Goal: Information Seeking & Learning: Understand process/instructions

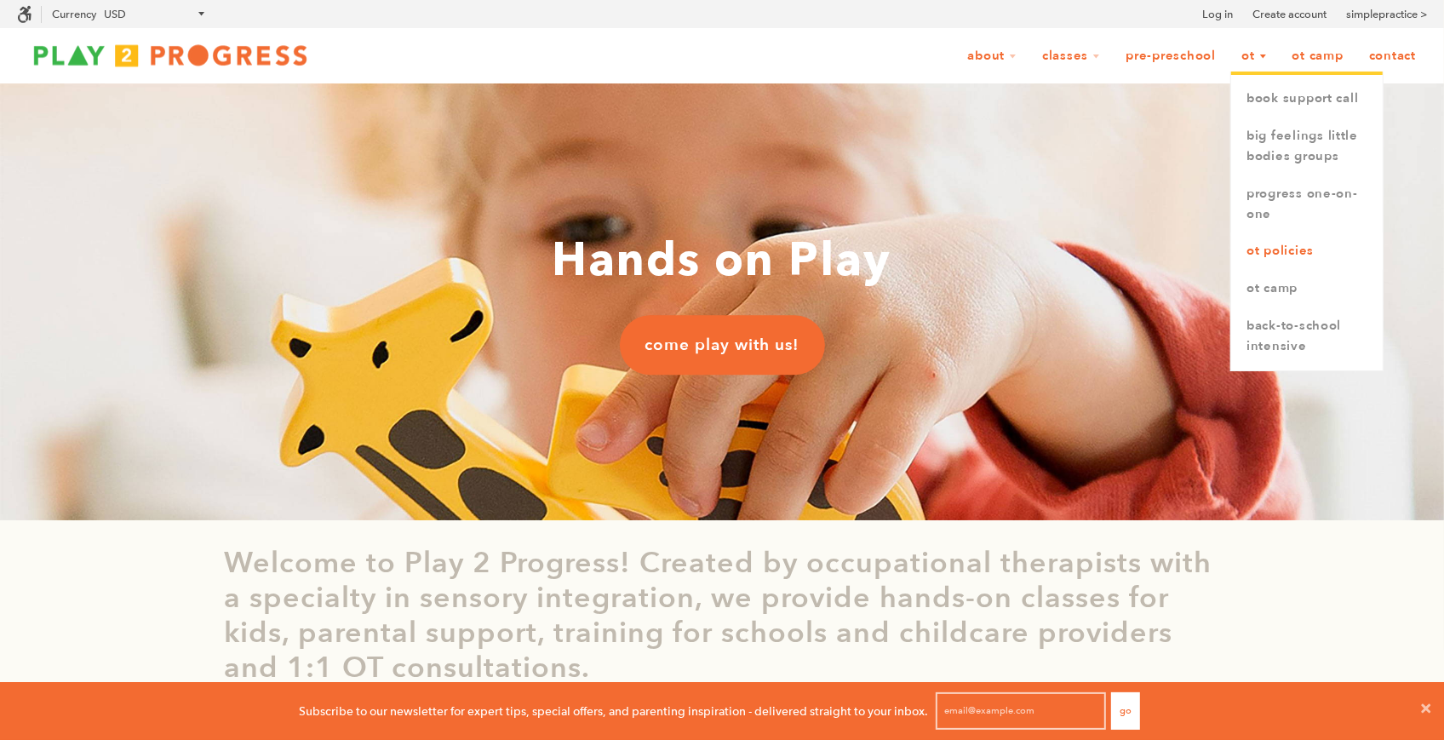
click at [1276, 247] on link "OT Policies" at bounding box center [1307, 250] width 152 height 37
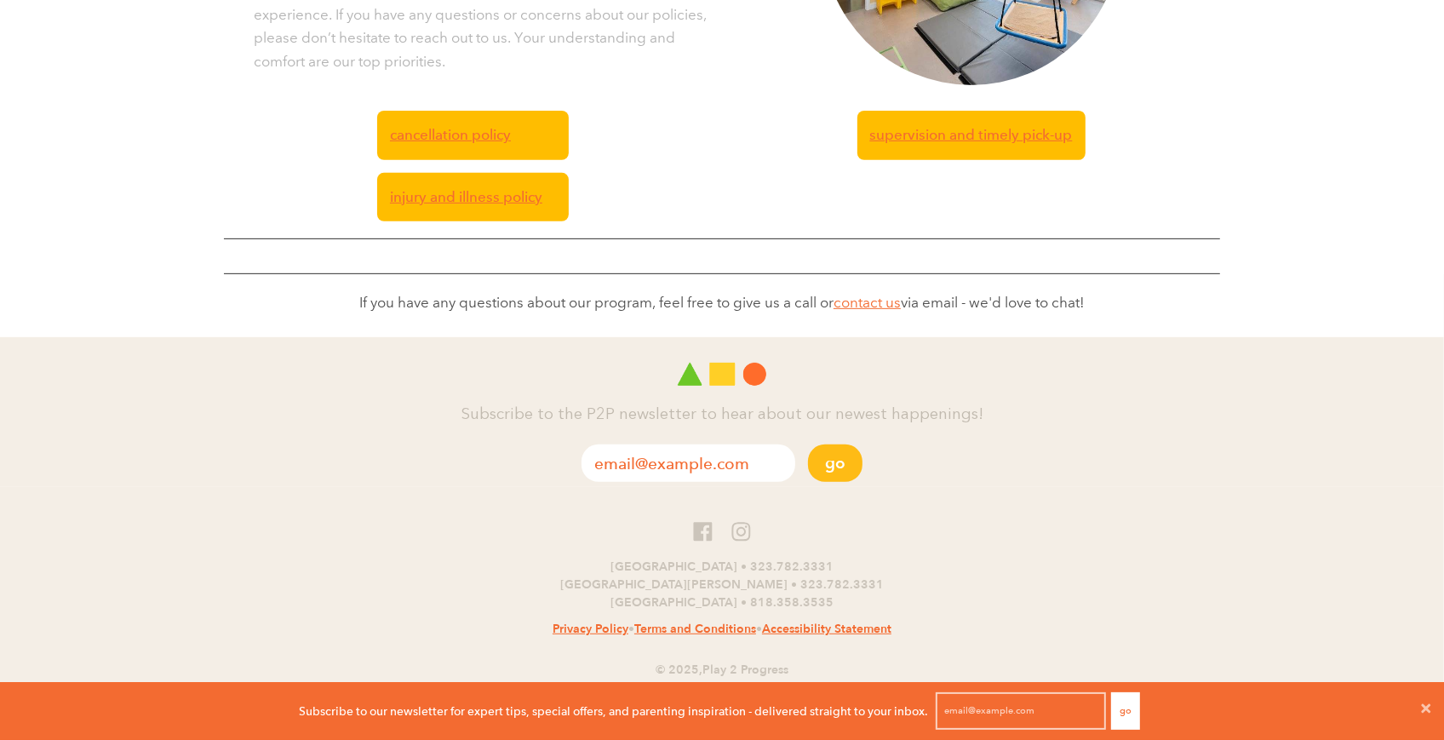
scroll to position [469, 0]
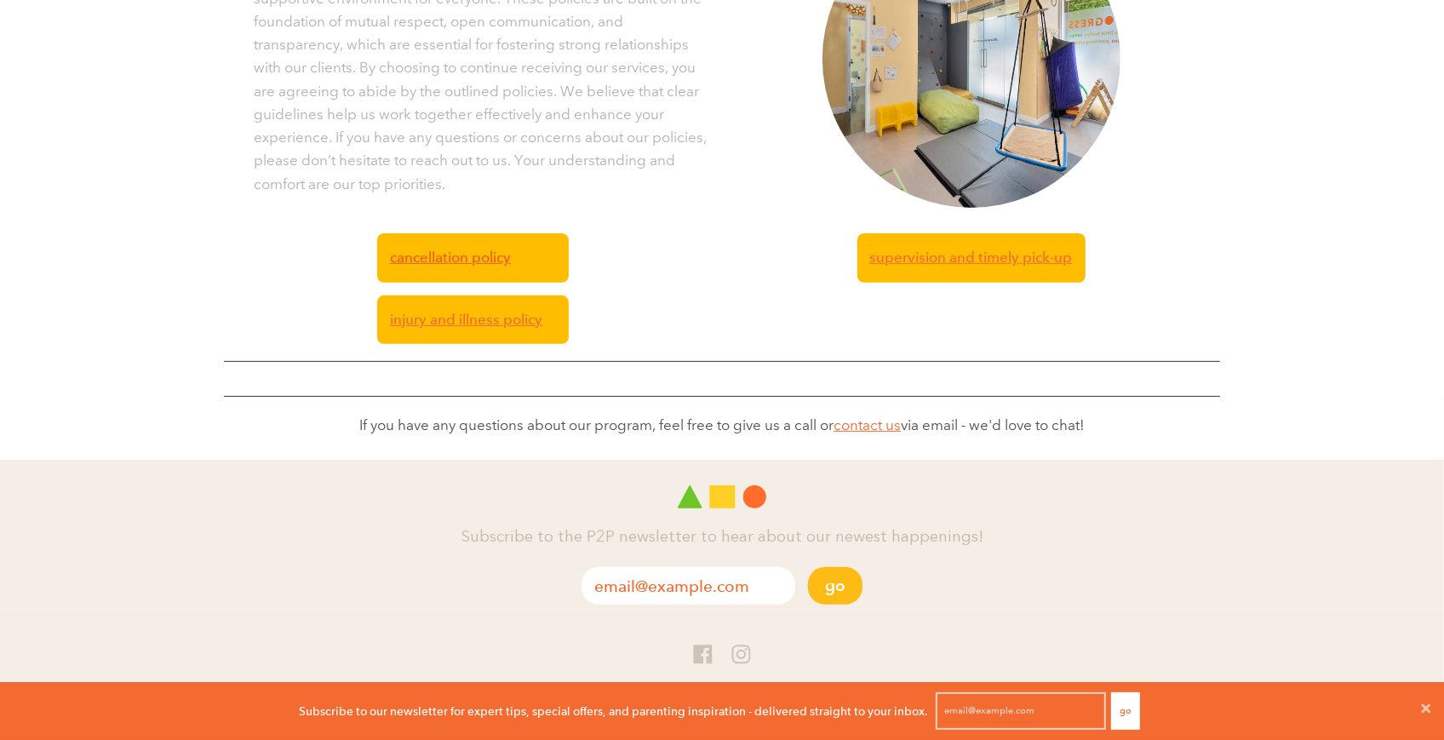
click at [494, 251] on span "Cancellation Policy" at bounding box center [450, 257] width 121 height 23
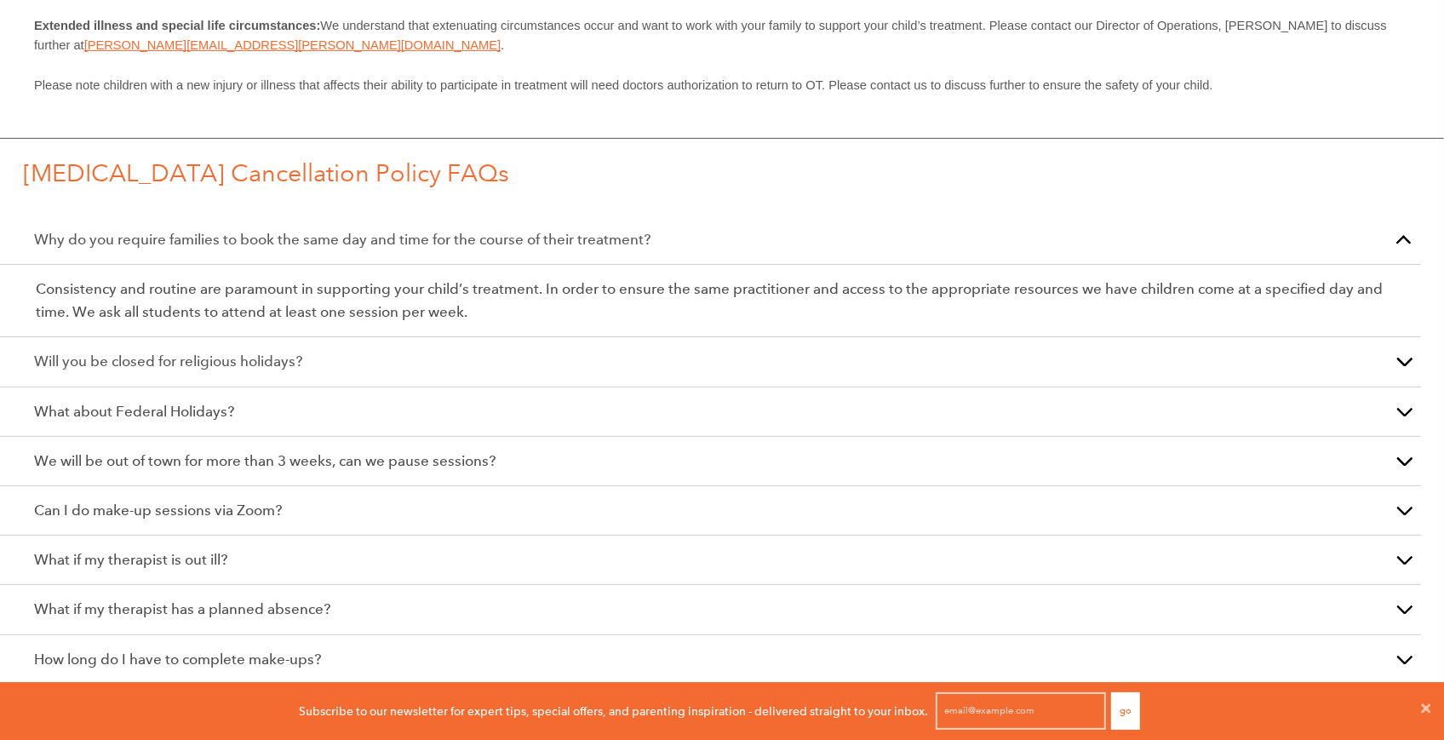
scroll to position [478, 0]
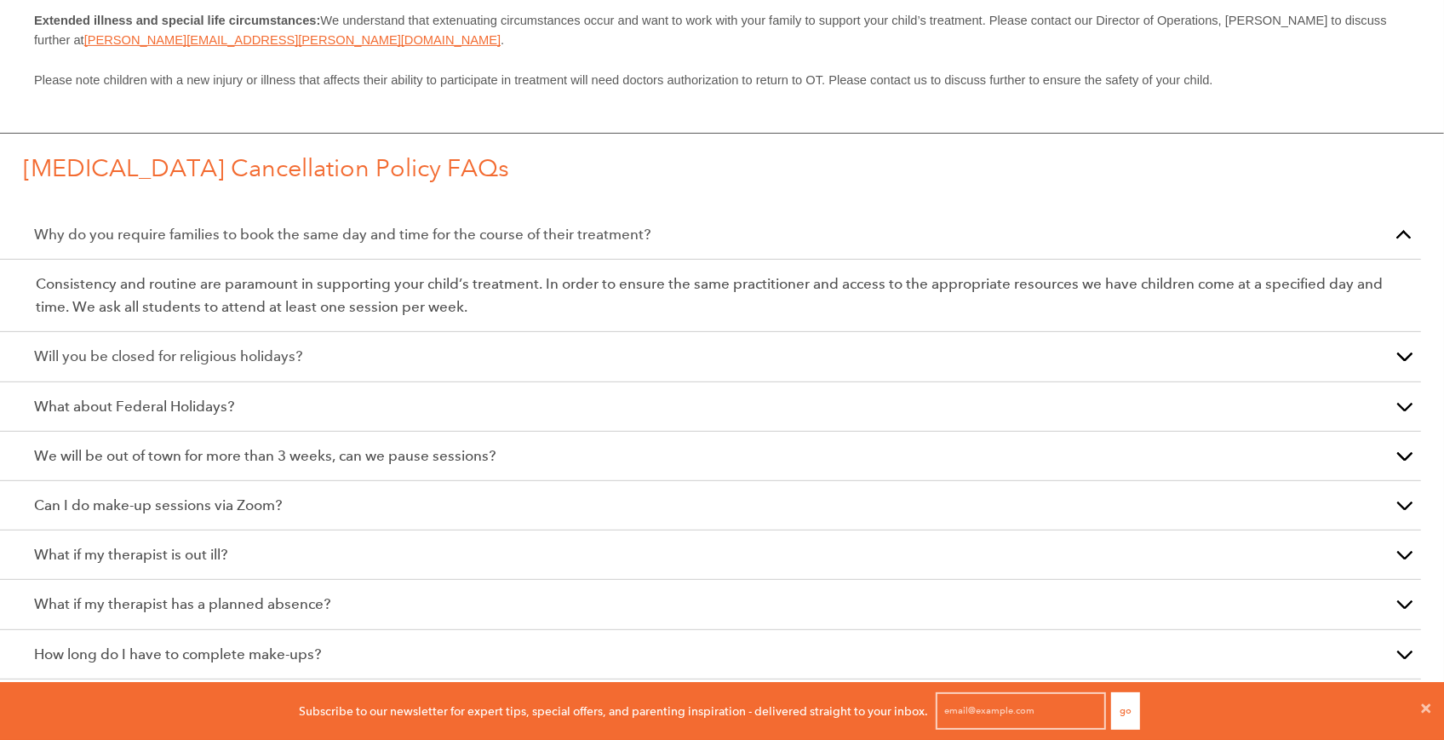
click at [330, 354] on p "Will you be closed for religious holidays?" at bounding box center [710, 356] width 1353 height 23
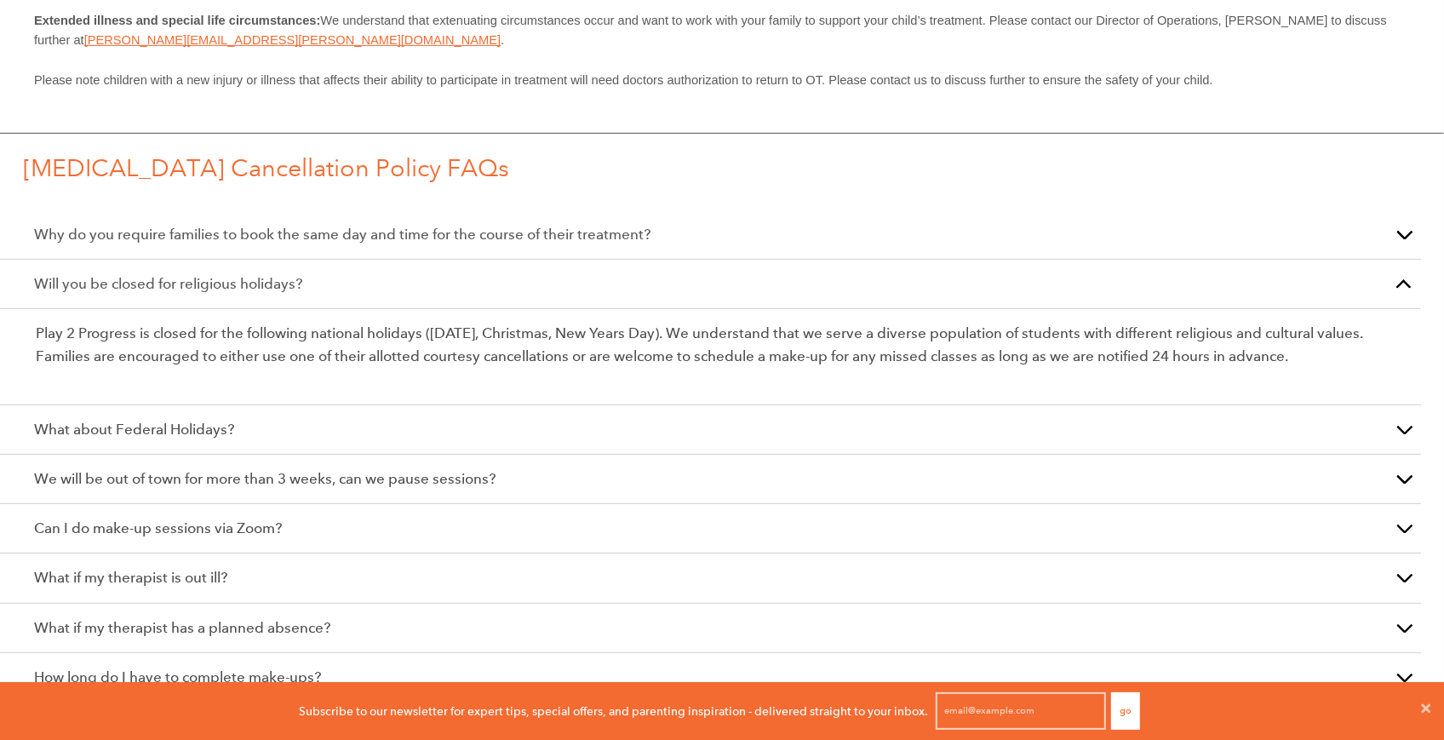
drag, startPoint x: 1295, startPoint y: 358, endPoint x: -83, endPoint y: 315, distance: 1378.4
click at [0, 315] on html "Accessibility Screen-Reader Guide, Feedback, and Issue Reporting | New window S…" at bounding box center [722, 403] width 1444 height 1763
copy p "Play 2 Progress is closed for the following national holidays ([DATE], Christma…"
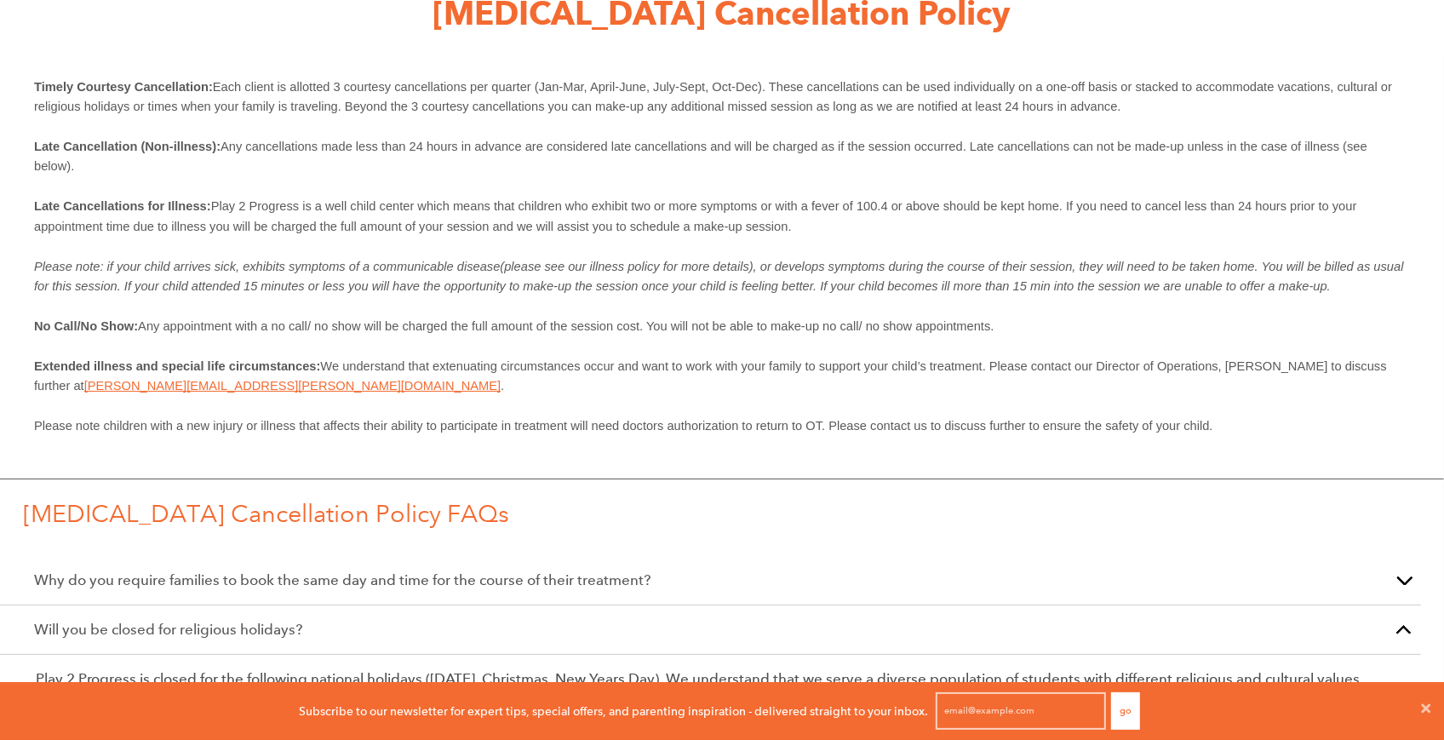
scroll to position [0, 0]
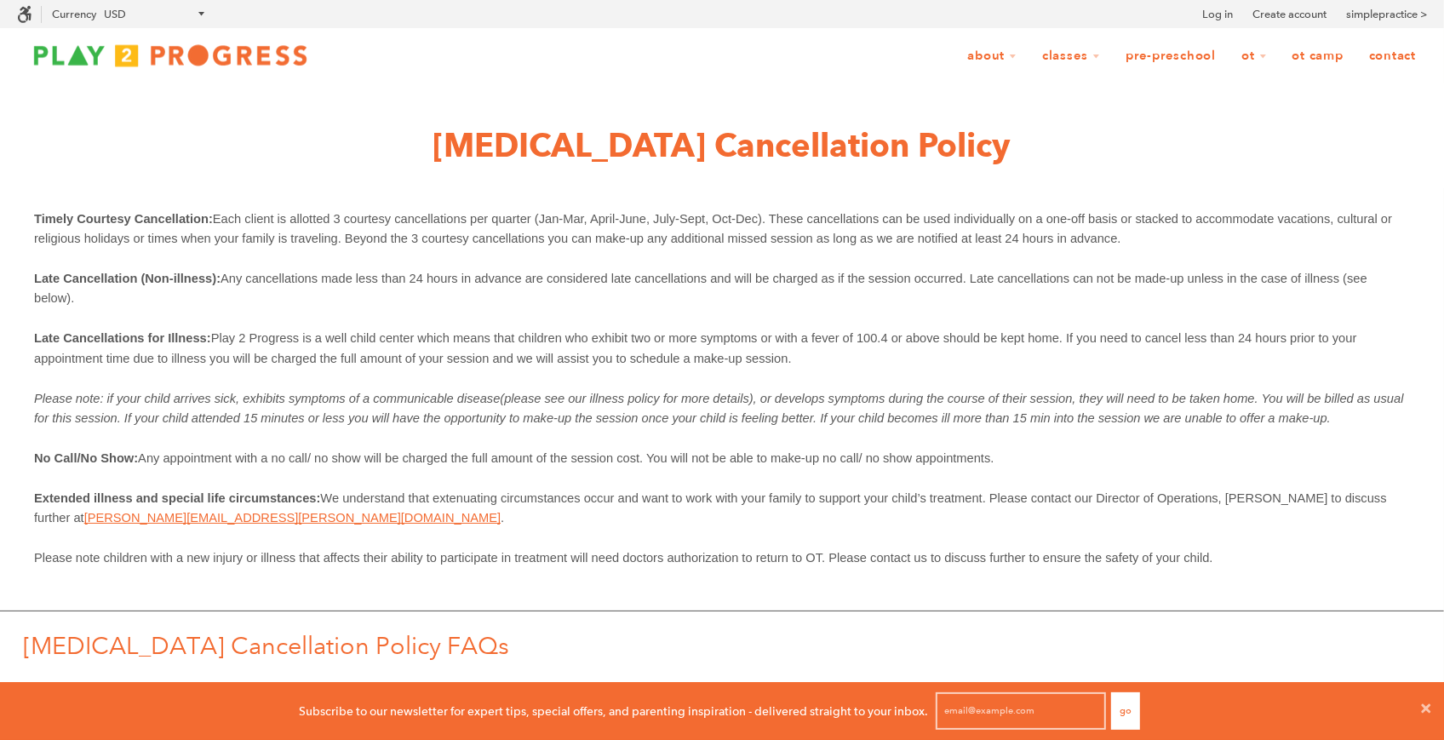
drag, startPoint x: 1137, startPoint y: 239, endPoint x: 218, endPoint y: 210, distance: 919.2
click at [219, 211] on p "Timely Courtesy Cancellation: Each client is allotted 3 courtesy cancellations …" at bounding box center [722, 229] width 1376 height 40
copy span "Each client is allotted 3 courtesy cancellations per quarter (Jan-Mar, April-Ju…"
click at [799, 358] on p "Late Cancellations for Illness: Play 2 Progress is a well child center which me…" at bounding box center [722, 348] width 1376 height 40
click at [306, 273] on span "Any cancellations made less than 24 hours in advance are considered late cancel…" at bounding box center [702, 288] width 1337 height 33
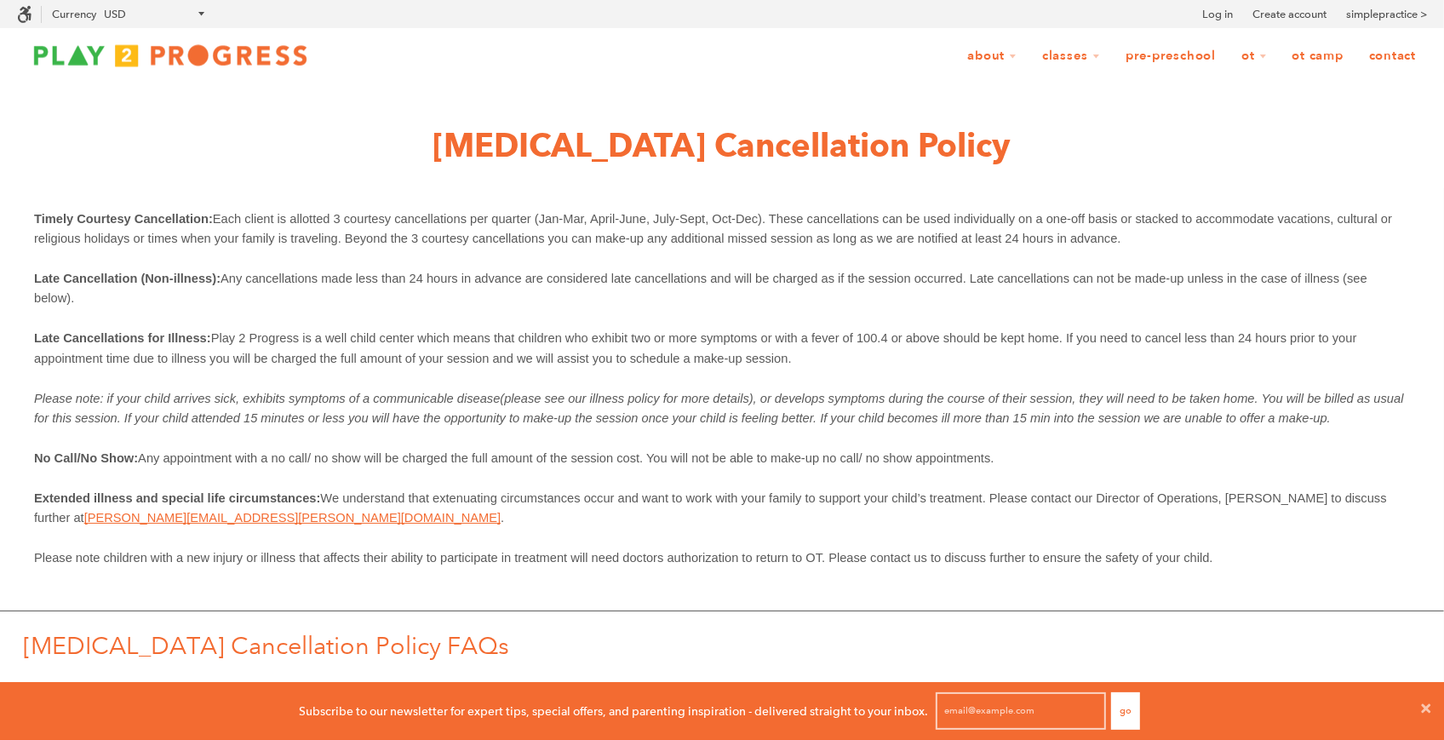
drag, startPoint x: 221, startPoint y: 278, endPoint x: 301, endPoint y: 299, distance: 83.6
click at [301, 299] on p "Late Cancellation (Non-illness): Any cancellations made less than 24 hours in a…" at bounding box center [722, 288] width 1376 height 40
copy span "Any cancellations made less than 24 hours in advance are considered late cancel…"
click at [301, 299] on p "Late Cancellation (Non-illness): Any cancellations made less than 24 hours in a…" at bounding box center [722, 288] width 1376 height 40
click at [839, 72] on div "About Our Story Our Team Locations Shop Blog Illness and Injury Policies Intern…" at bounding box center [722, 55] width 1410 height 54
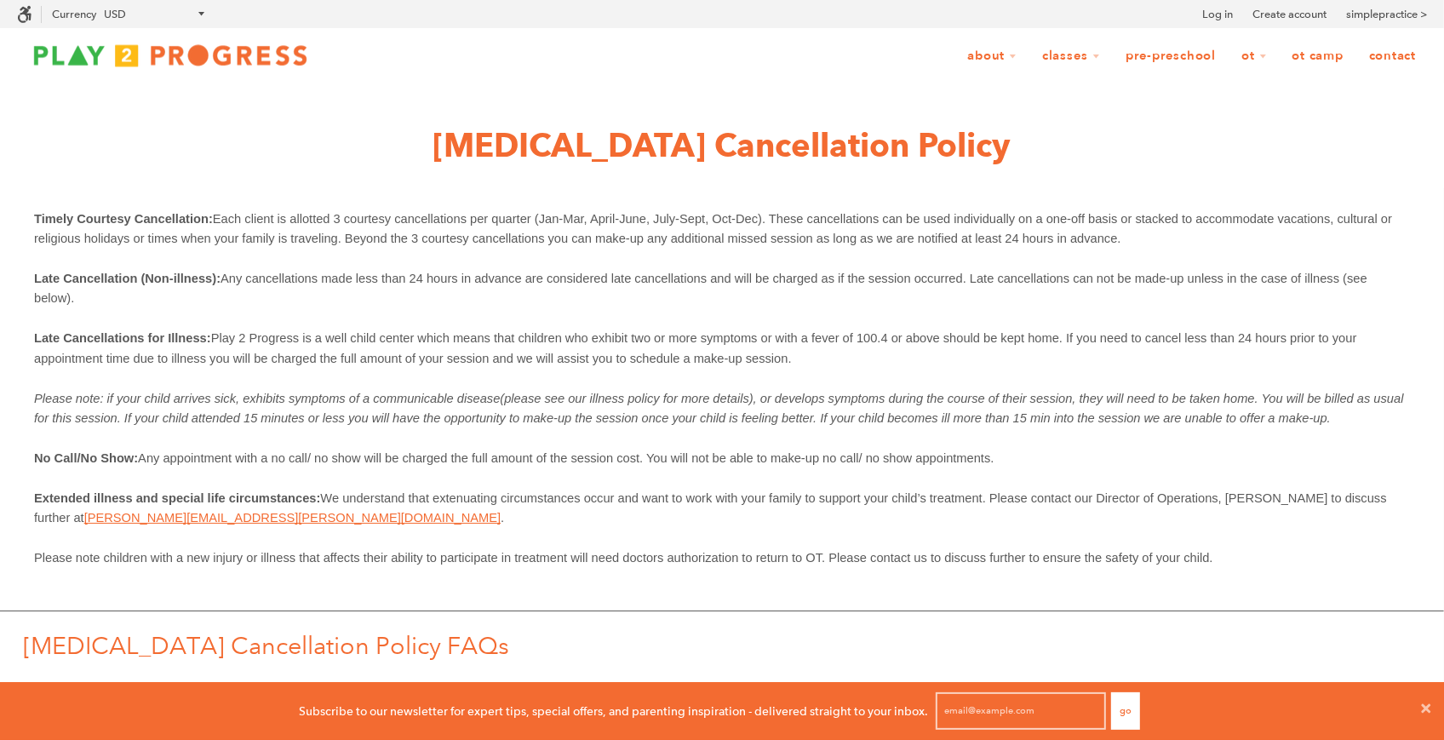
click at [794, 277] on span "Any cancellations made less than 24 hours in advance are considered late cancel…" at bounding box center [702, 288] width 1337 height 33
